Goal: Information Seeking & Learning: Learn about a topic

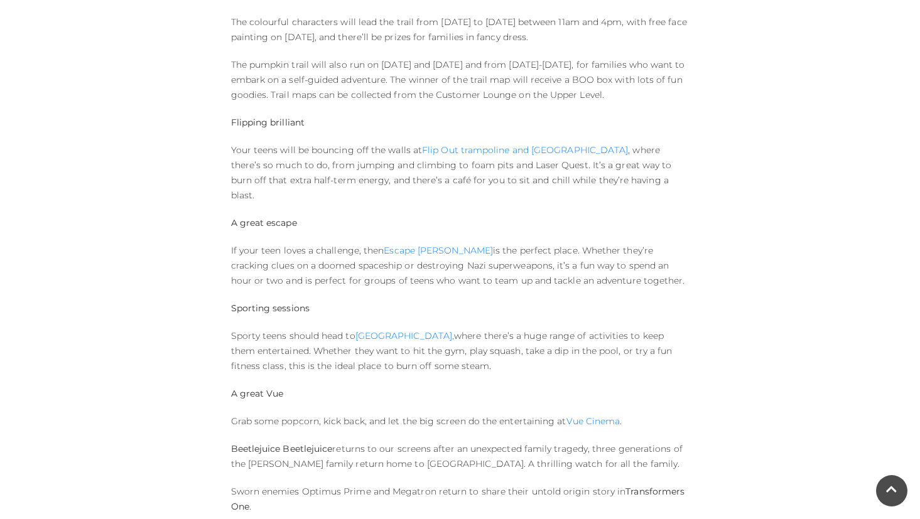
scroll to position [944, 0]
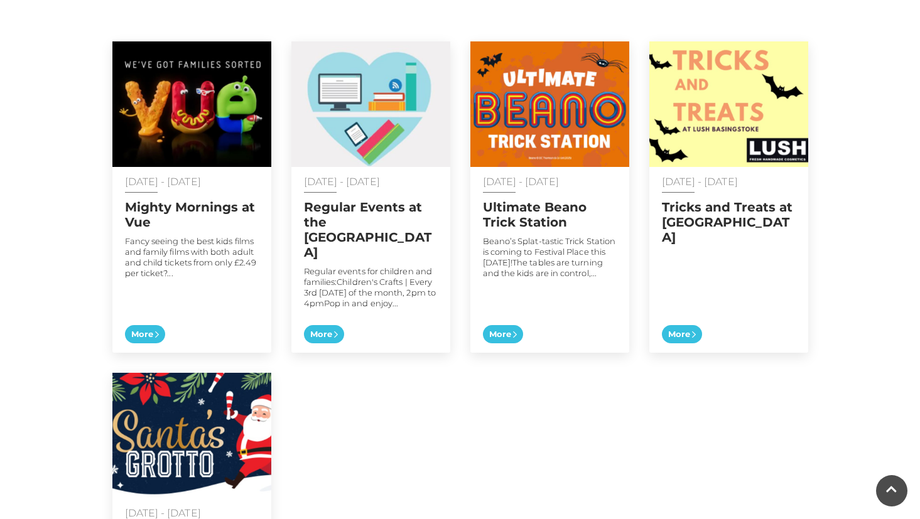
scroll to position [657, 0]
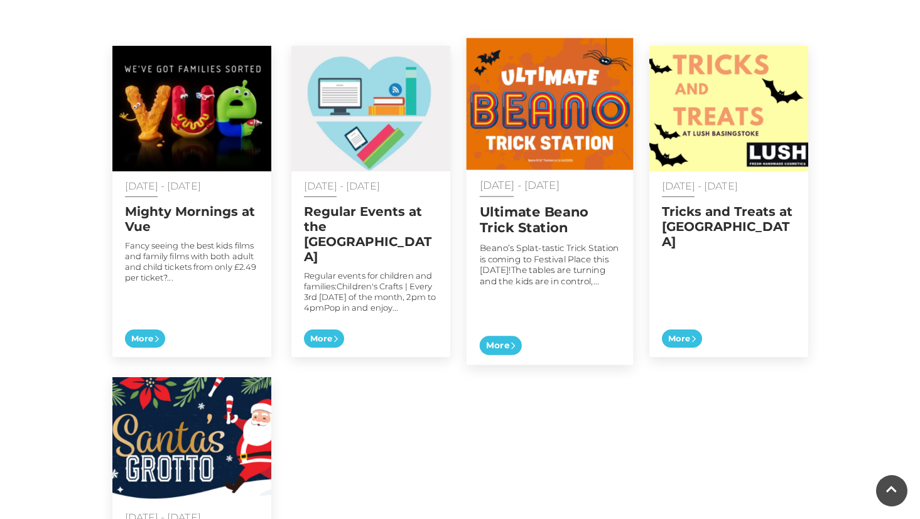
click at [551, 213] on h2 "Ultimate Beano Trick Station" at bounding box center [549, 219] width 141 height 31
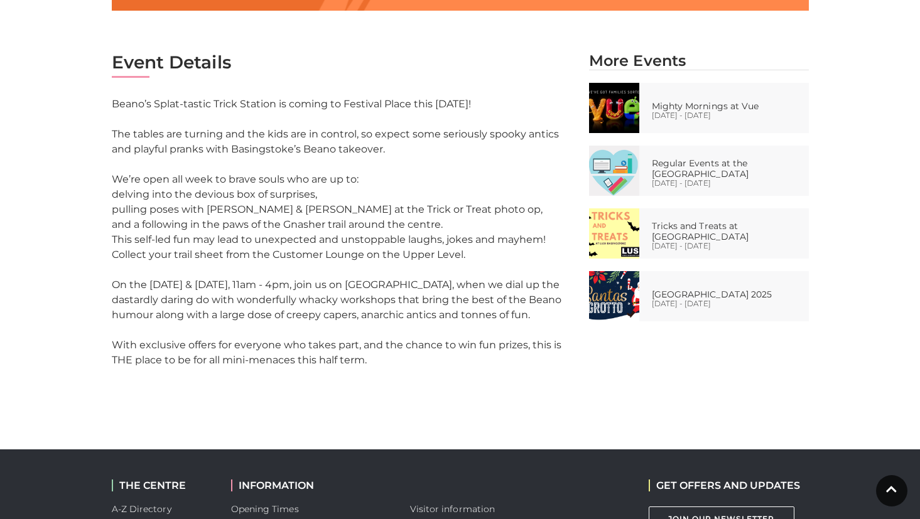
scroll to position [613, 0]
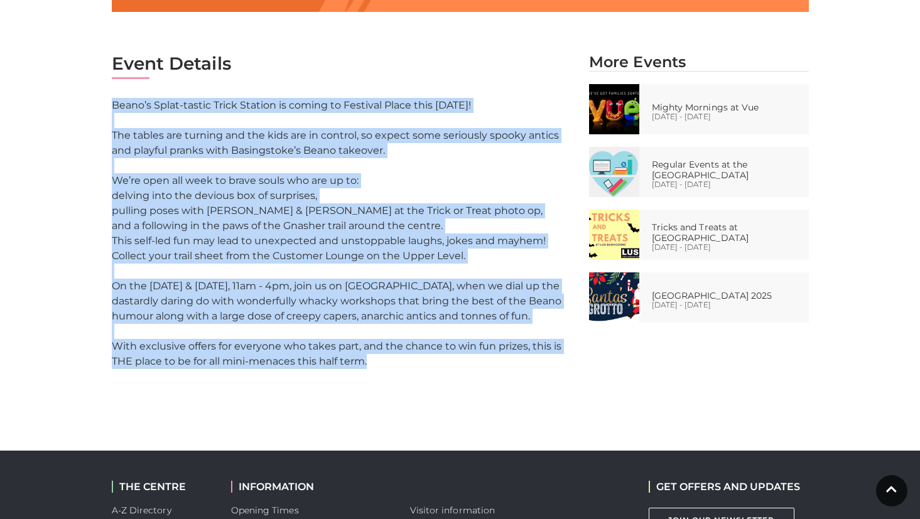
drag, startPoint x: 379, startPoint y: 362, endPoint x: 109, endPoint y: 98, distance: 377.0
click at [109, 98] on div "Event Details Beano’s Splat-tastic Trick Station is coming to Festival Place th…" at bounding box center [340, 217] width 477 height 329
copy div "Beano’s Splat-tastic Trick Station is coming to Festival Place this [DATE]! The…"
